Goal: Transaction & Acquisition: Purchase product/service

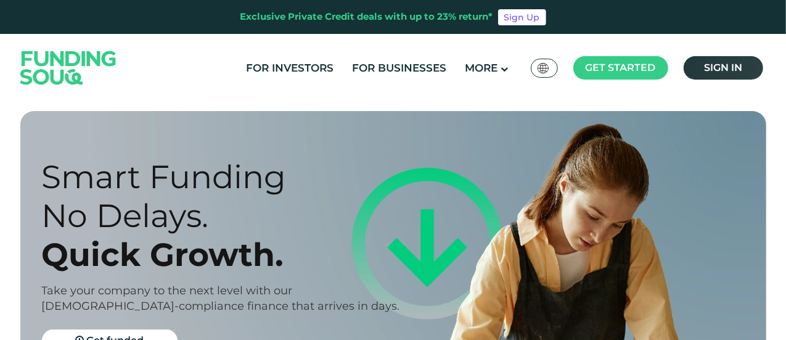
click at [724, 57] on link "Sign in" at bounding box center [723, 67] width 80 height 23
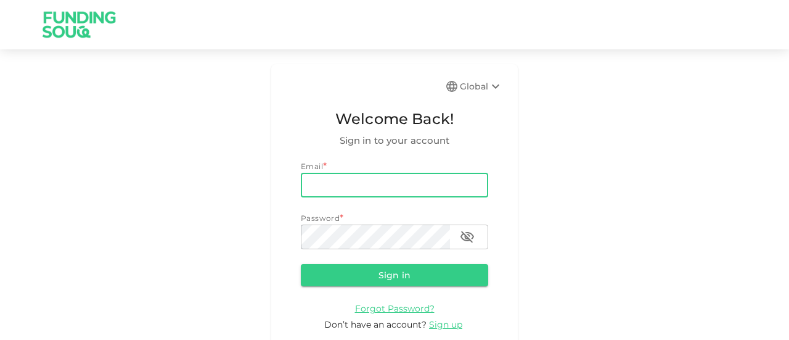
click at [392, 184] on input "email" at bounding box center [394, 185] width 187 height 25
type input "[EMAIL_ADDRESS][DOMAIN_NAME]"
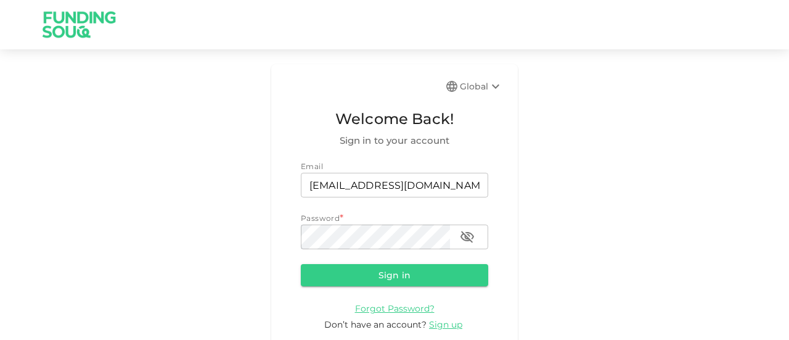
click at [327, 250] on form "Email email [EMAIL_ADDRESS][DOMAIN_NAME] email Password * password password Sig…" at bounding box center [394, 245] width 187 height 171
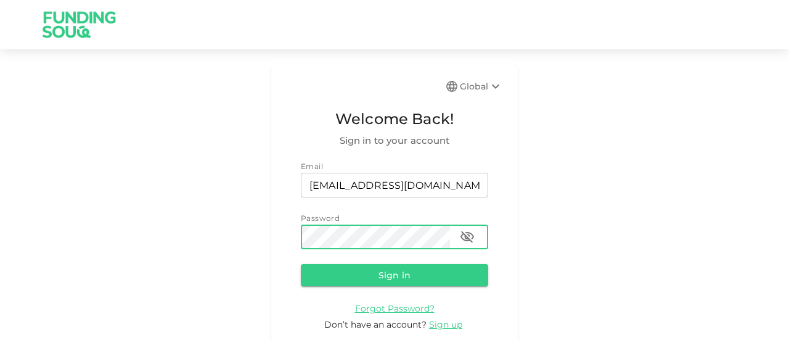
click at [301, 264] on button "Sign in" at bounding box center [394, 275] width 187 height 22
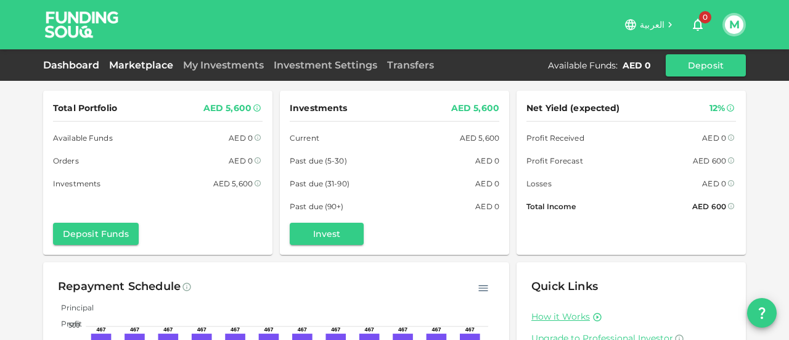
click at [137, 61] on link "Marketplace" at bounding box center [141, 65] width 74 height 12
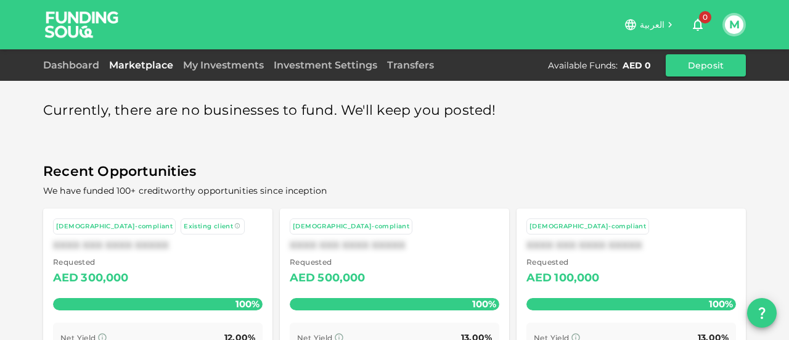
click at [148, 69] on link "Marketplace" at bounding box center [141, 65] width 74 height 12
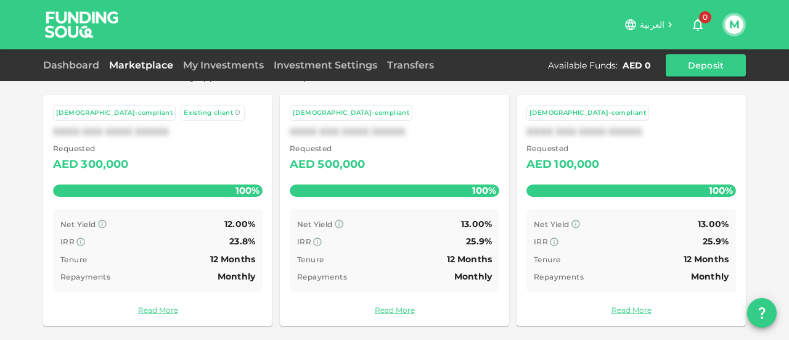
scroll to position [116, 0]
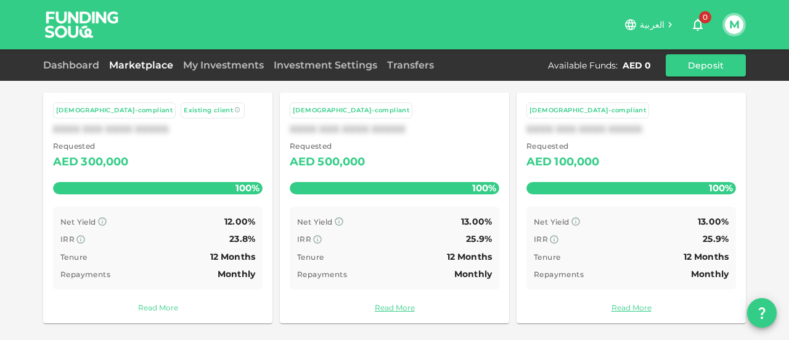
click at [137, 304] on link "Read More" at bounding box center [158, 307] width 210 height 12
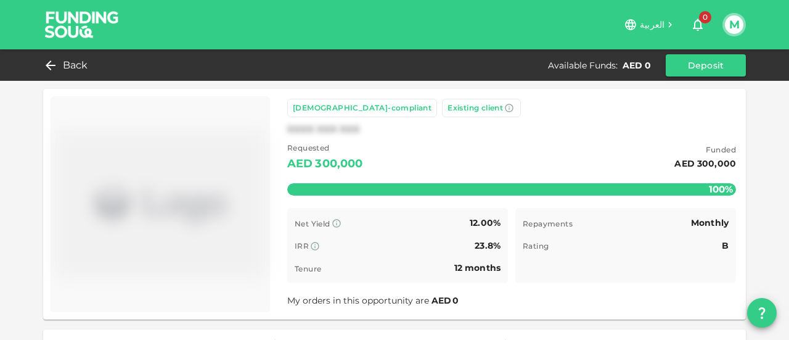
click at [59, 73] on div "Back Available Funds : AED 0 Deposit" at bounding box center [394, 65] width 703 height 22
click at [44, 61] on icon at bounding box center [47, 65] width 15 height 15
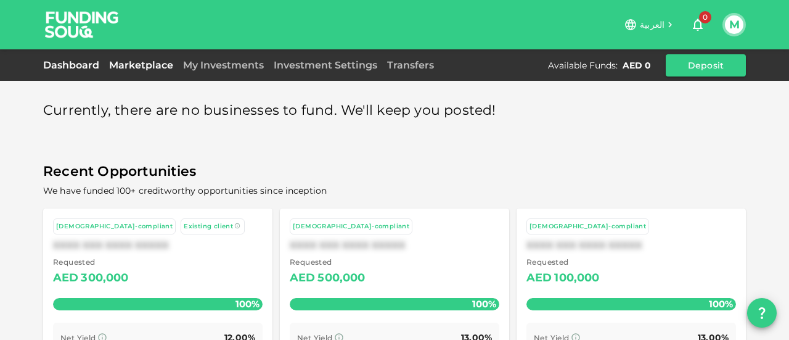
click at [80, 70] on link "Dashboard" at bounding box center [73, 65] width 61 height 12
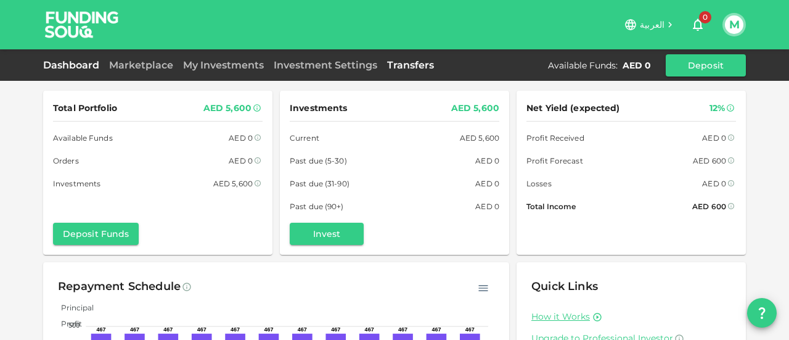
click at [399, 65] on link "Transfers" at bounding box center [410, 65] width 57 height 12
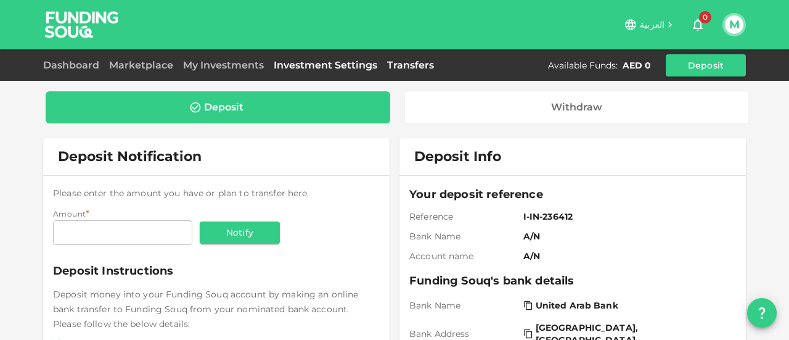
click at [336, 63] on link "Investment Settings" at bounding box center [325, 65] width 113 height 12
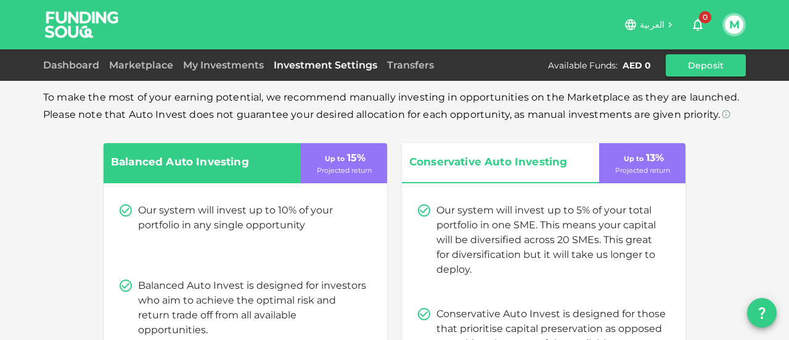
click at [733, 27] on button "M" at bounding box center [734, 24] width 18 height 18
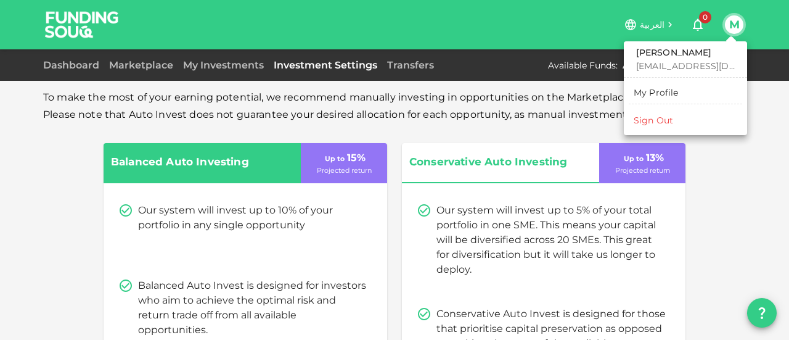
click at [157, 58] on div at bounding box center [394, 170] width 789 height 340
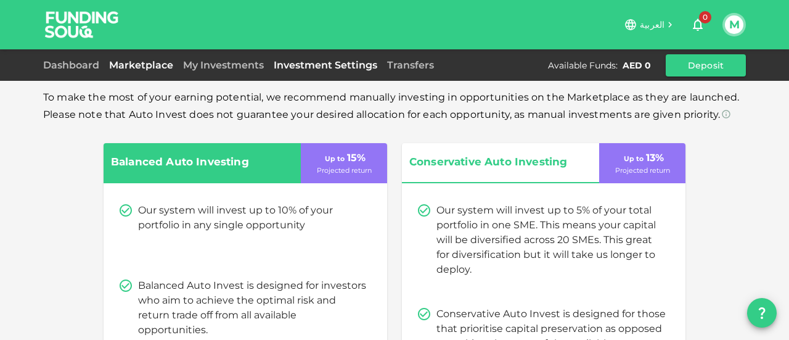
click at [155, 62] on link "Marketplace" at bounding box center [141, 65] width 74 height 12
